Goal: Communication & Community: Participate in discussion

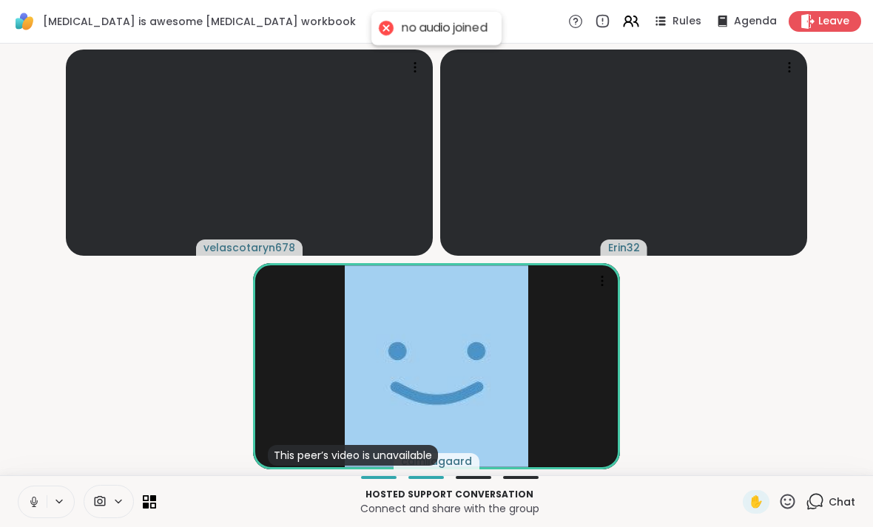
click at [27, 489] on button at bounding box center [32, 502] width 28 height 31
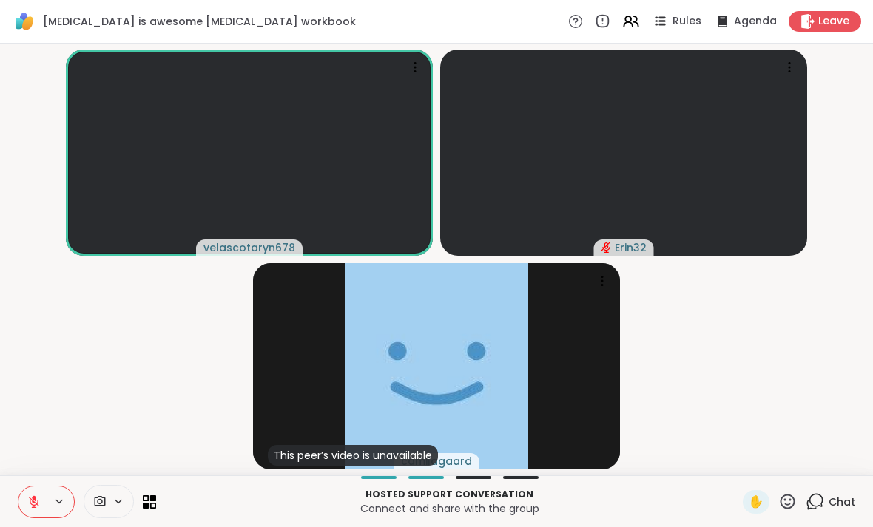
click at [27, 511] on button at bounding box center [32, 502] width 28 height 31
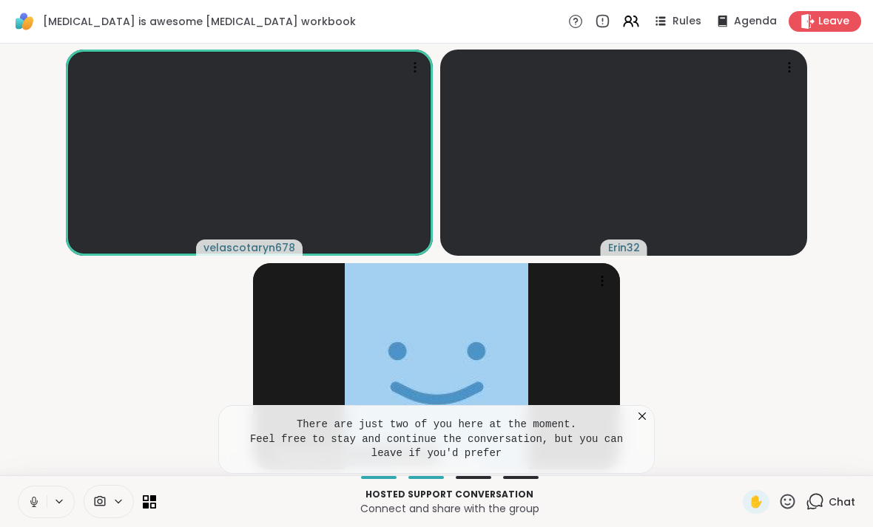
click at [647, 419] on icon at bounding box center [642, 416] width 15 height 15
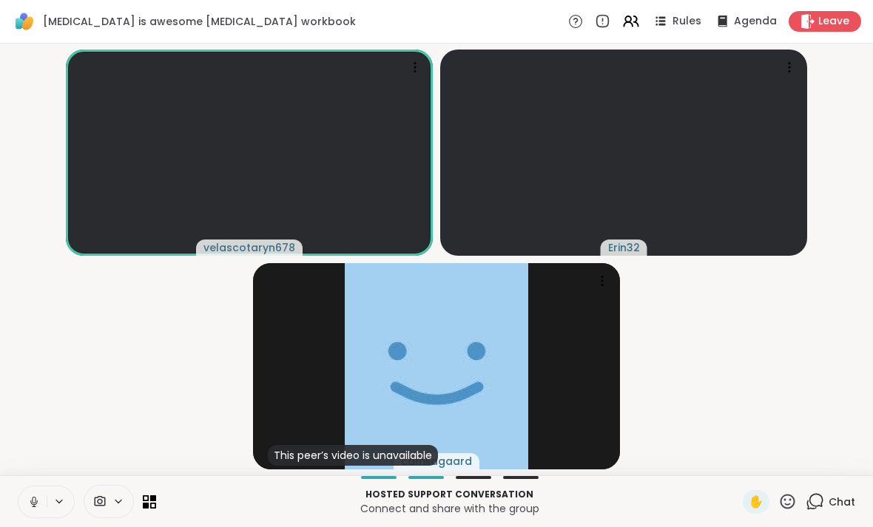
click at [27, 498] on button at bounding box center [32, 502] width 28 height 31
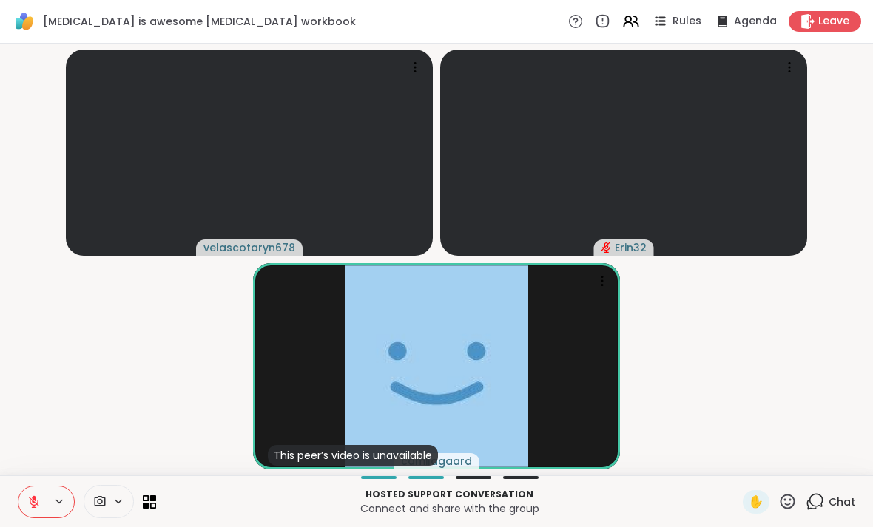
click at [36, 501] on icon at bounding box center [33, 502] width 13 height 13
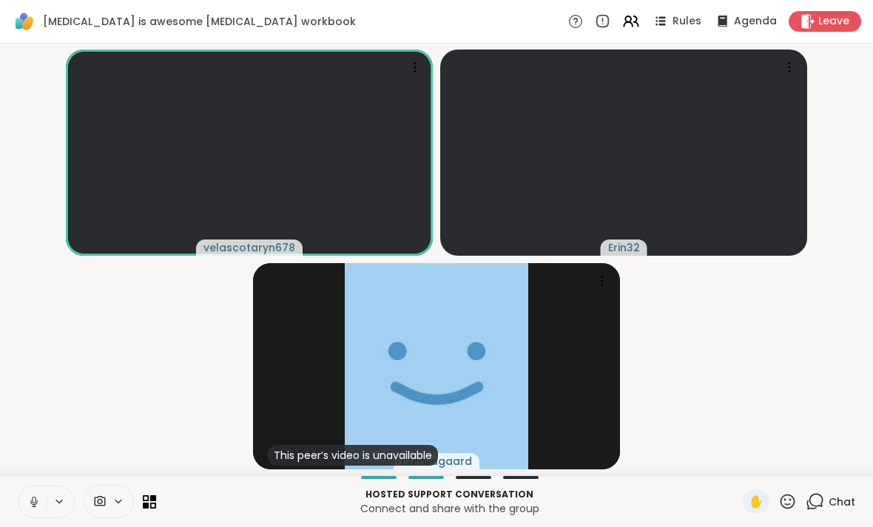
click at [27, 479] on div "Hosted support conversation Connect and share with the group ✋ Chat" at bounding box center [436, 502] width 873 height 52
click at [37, 505] on icon at bounding box center [33, 502] width 13 height 13
click at [838, 504] on span "Chat" at bounding box center [841, 502] width 27 height 15
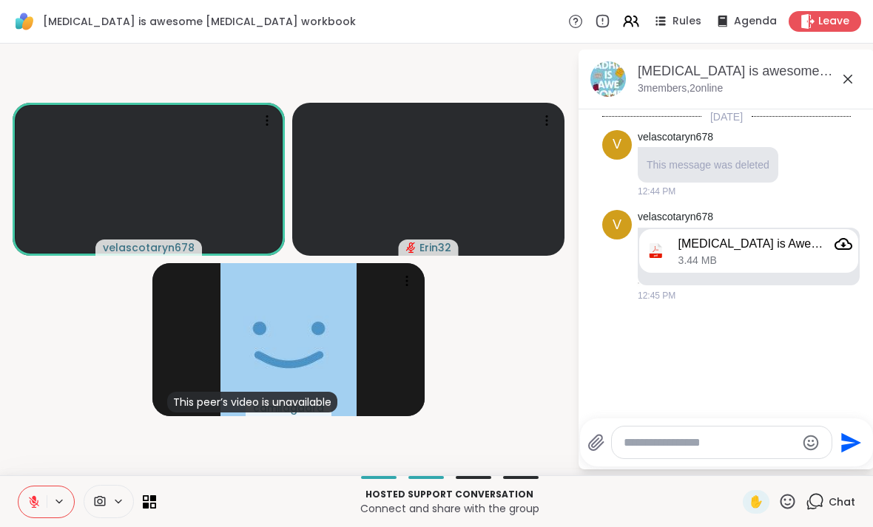
click at [728, 439] on textarea "Type your message" at bounding box center [710, 443] width 172 height 15
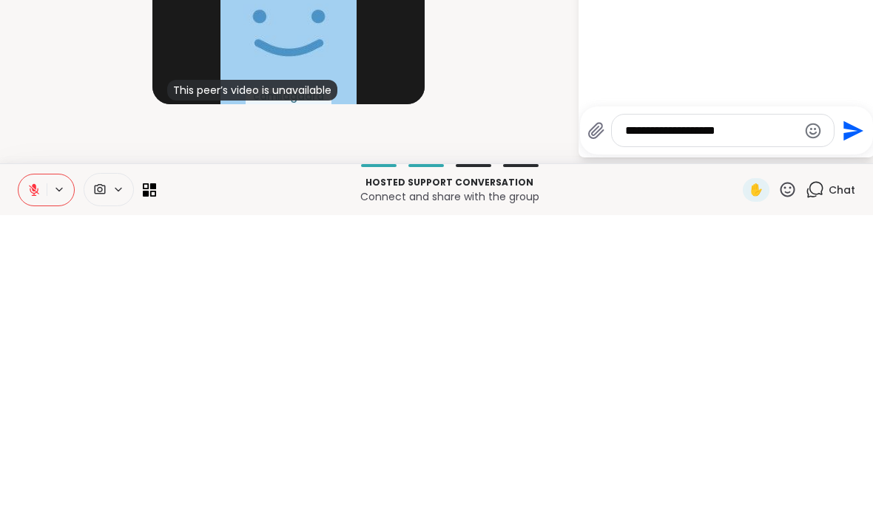
type textarea "**********"
click at [848, 433] on icon "Send" at bounding box center [853, 443] width 20 height 20
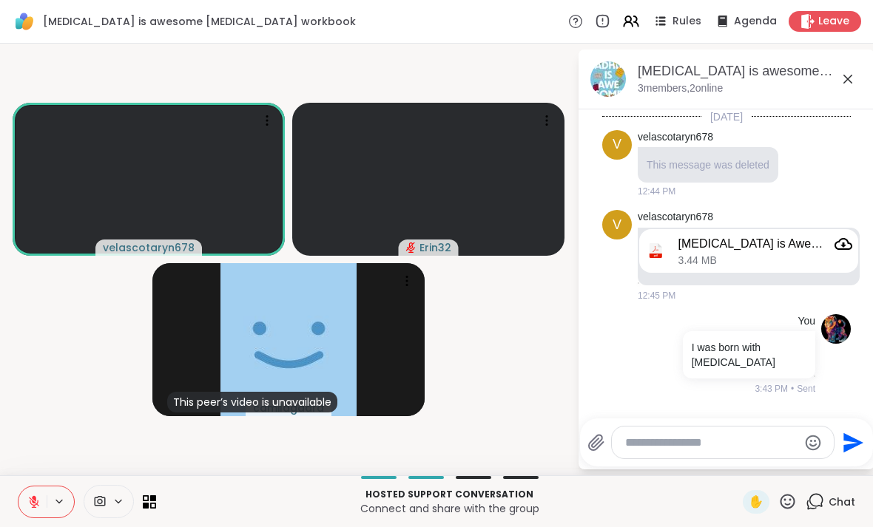
click at [850, 84] on icon at bounding box center [848, 79] width 18 height 18
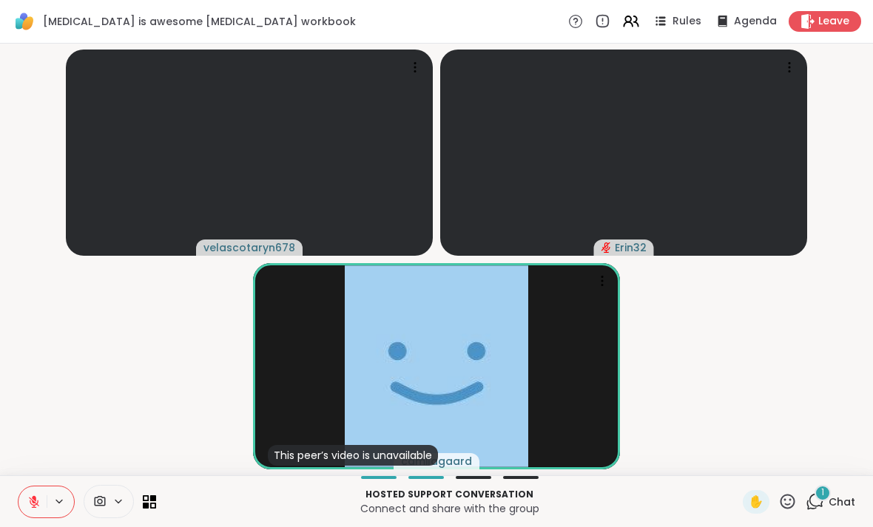
click at [835, 499] on span "Chat" at bounding box center [841, 502] width 27 height 15
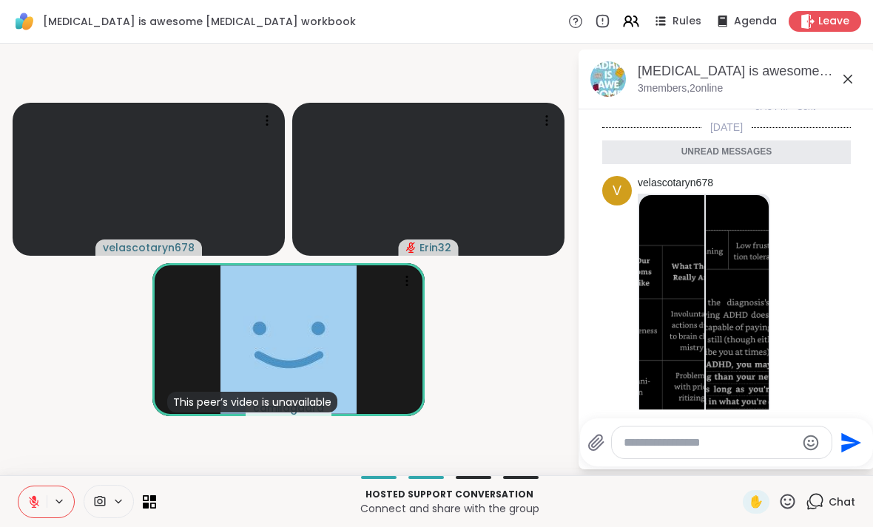
scroll to position [281, 0]
click at [720, 318] on img at bounding box center [738, 372] width 65 height 352
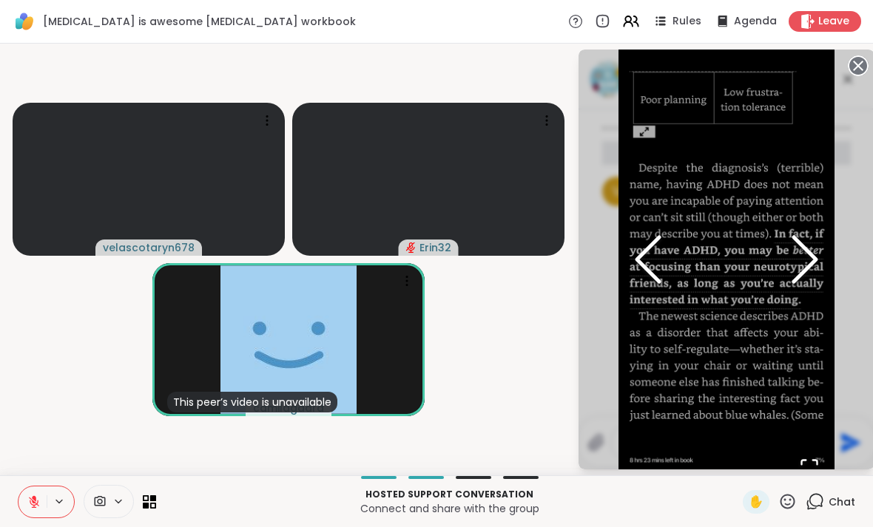
click at [618, 189] on img "Go to Slide 1" at bounding box center [510, 259] width 216 height 468
click at [626, 286] on icon "Previous Slide" at bounding box center [648, 259] width 44 height 89
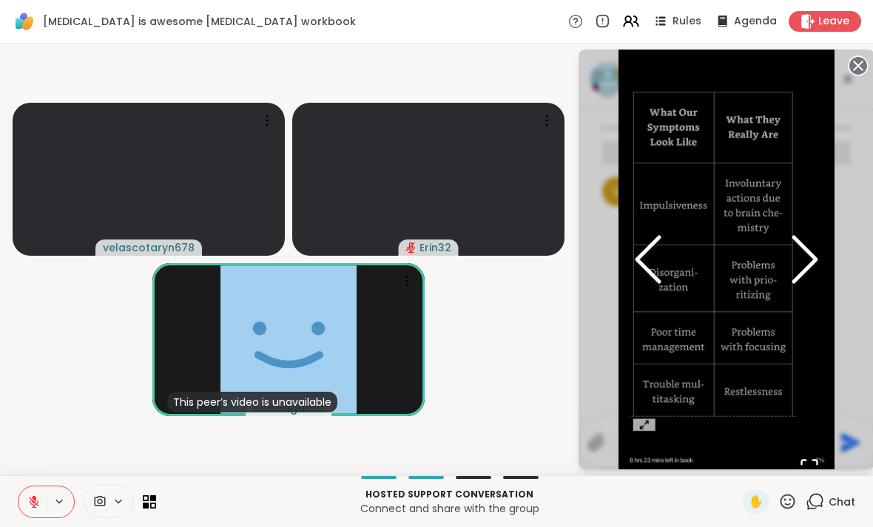
click at [637, 275] on polyline "Previous Slide" at bounding box center [648, 259] width 22 height 44
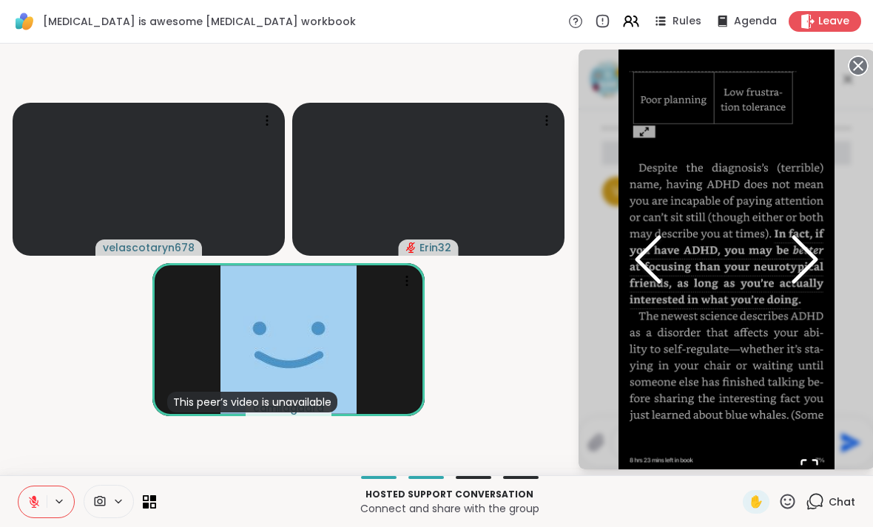
click at [626, 278] on icon "Previous Slide" at bounding box center [648, 259] width 44 height 89
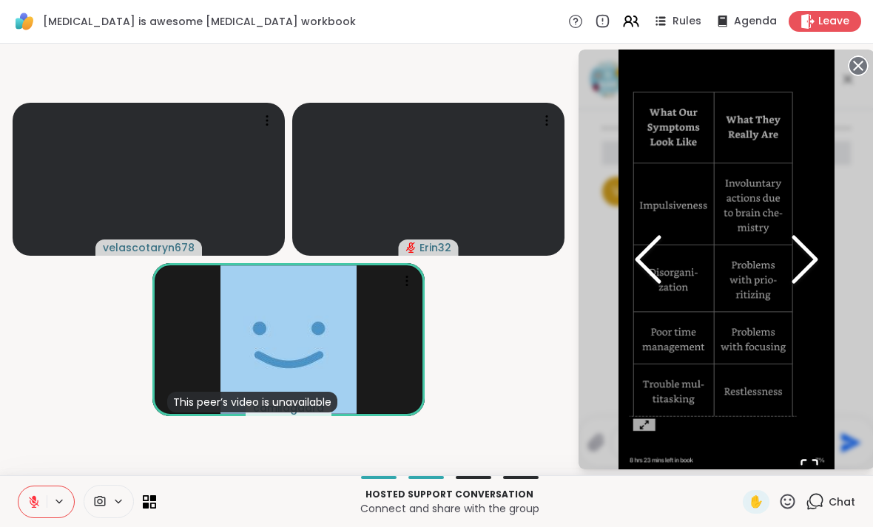
click at [626, 286] on icon "Previous Slide" at bounding box center [648, 259] width 44 height 89
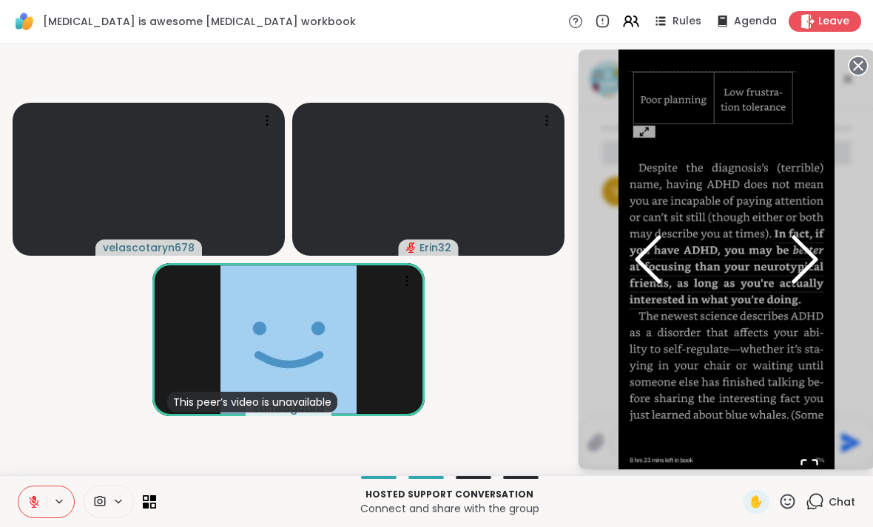
click at [626, 277] on icon "Previous Slide" at bounding box center [648, 259] width 44 height 89
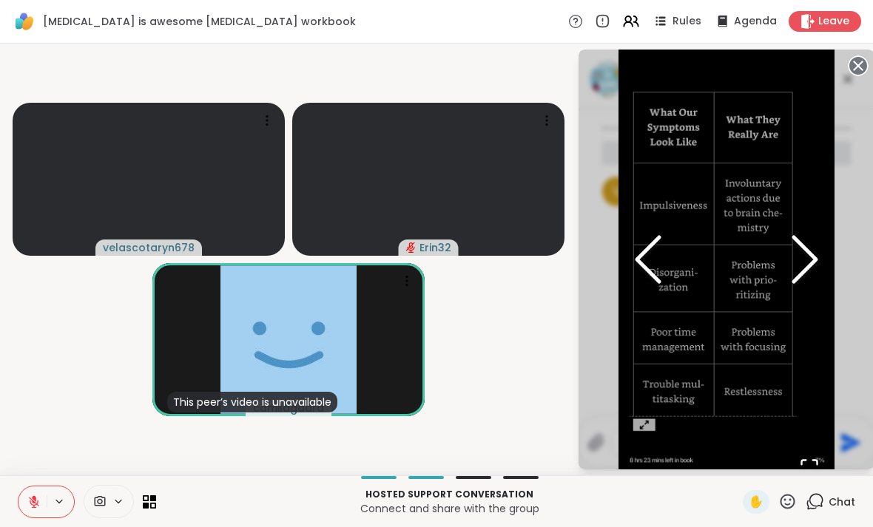
click at [626, 289] on icon "Previous Slide" at bounding box center [648, 259] width 44 height 89
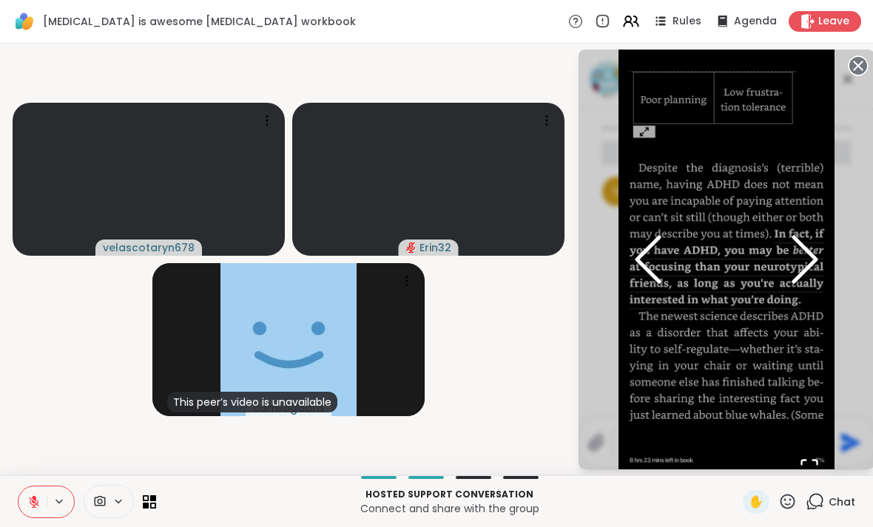
click at [550, 384] on video-player-container "velascotaryn678 Erin32 This peer’s video is unavailable camilagaard" at bounding box center [288, 260] width 559 height 420
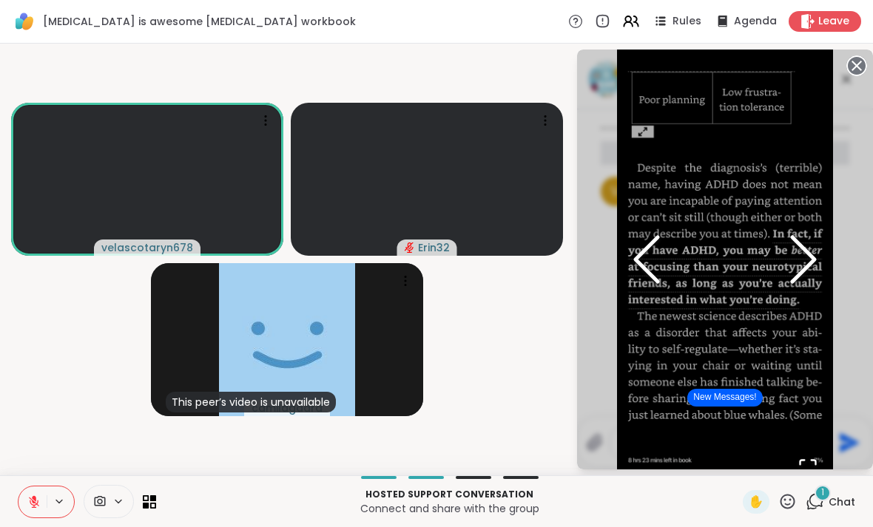
click at [820, 494] on div "1" at bounding box center [822, 493] width 16 height 16
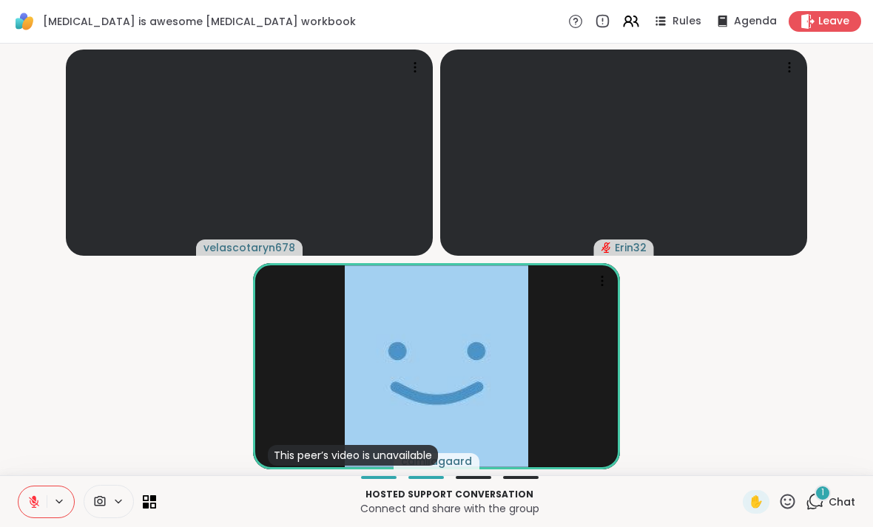
click at [815, 494] on div "1" at bounding box center [822, 493] width 16 height 16
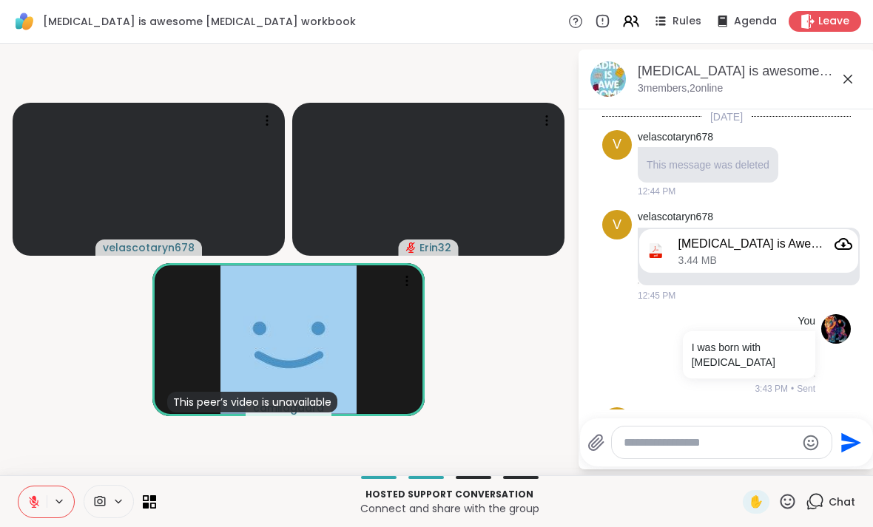
scroll to position [530, 0]
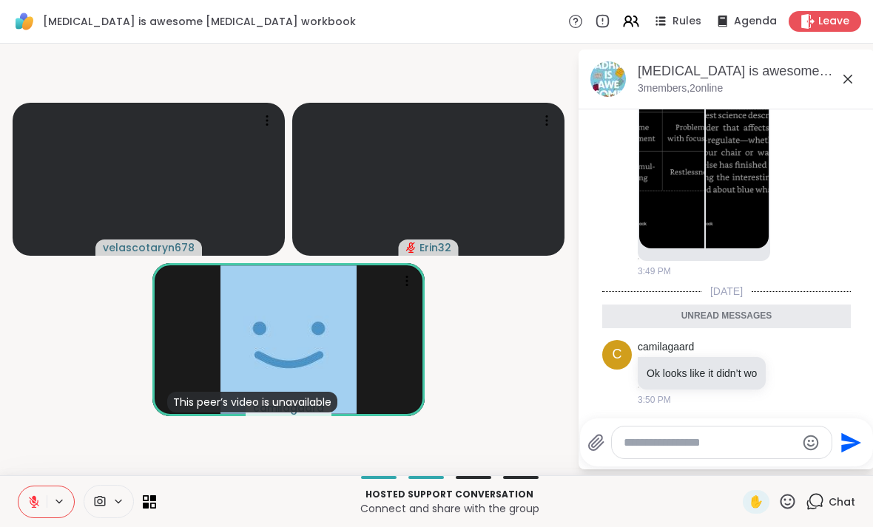
click at [840, 83] on icon at bounding box center [848, 79] width 18 height 18
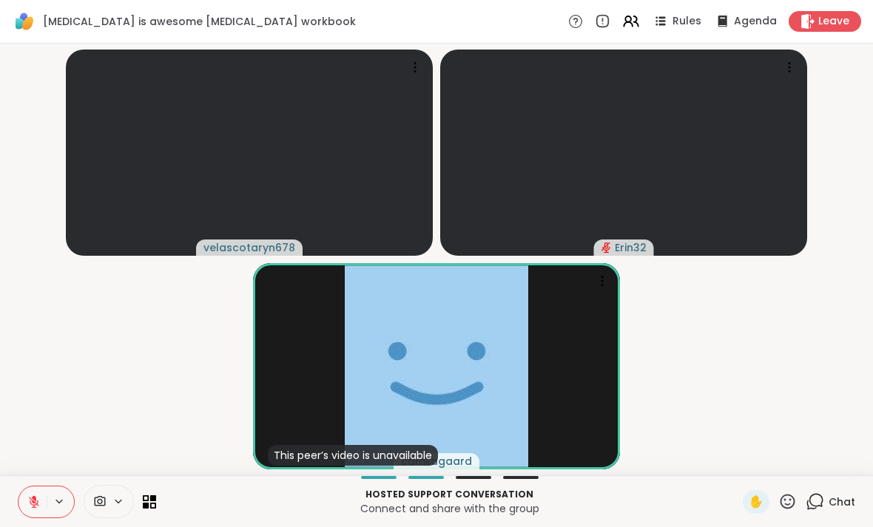
click at [36, 507] on icon at bounding box center [34, 502] width 10 height 10
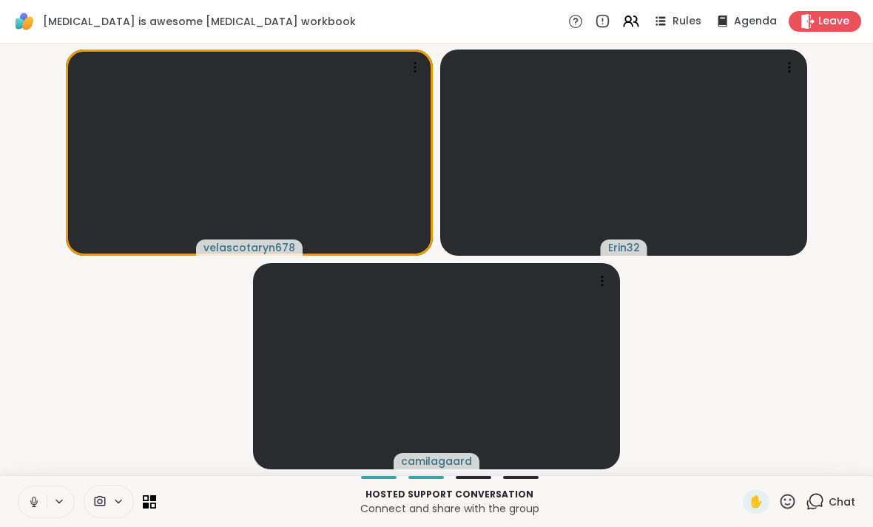
click at [42, 499] on button at bounding box center [32, 502] width 28 height 31
